Goal: Task Accomplishment & Management: Manage account settings

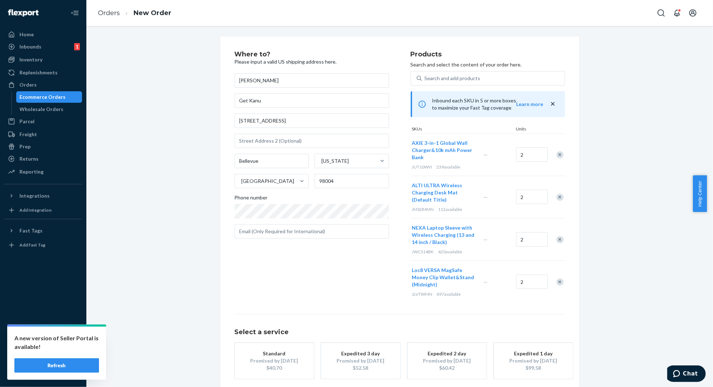
click at [56, 361] on button "Refresh" at bounding box center [56, 366] width 85 height 14
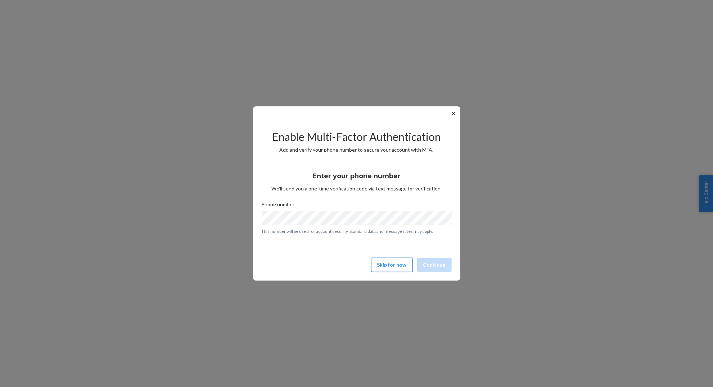
click at [395, 260] on button "Skip for now" at bounding box center [392, 265] width 42 height 14
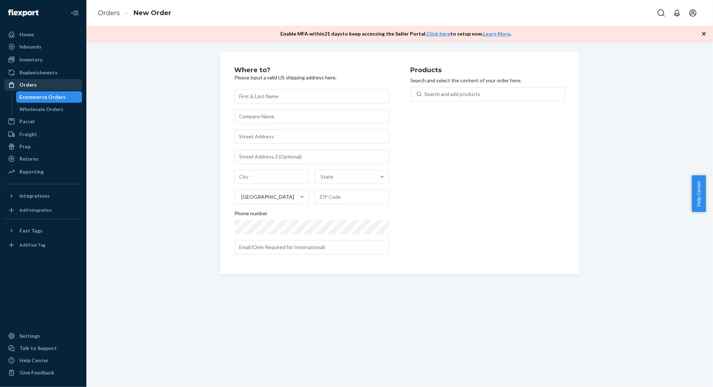
click at [31, 82] on div "Orders" at bounding box center [27, 84] width 17 height 7
